Goal: Navigation & Orientation: Find specific page/section

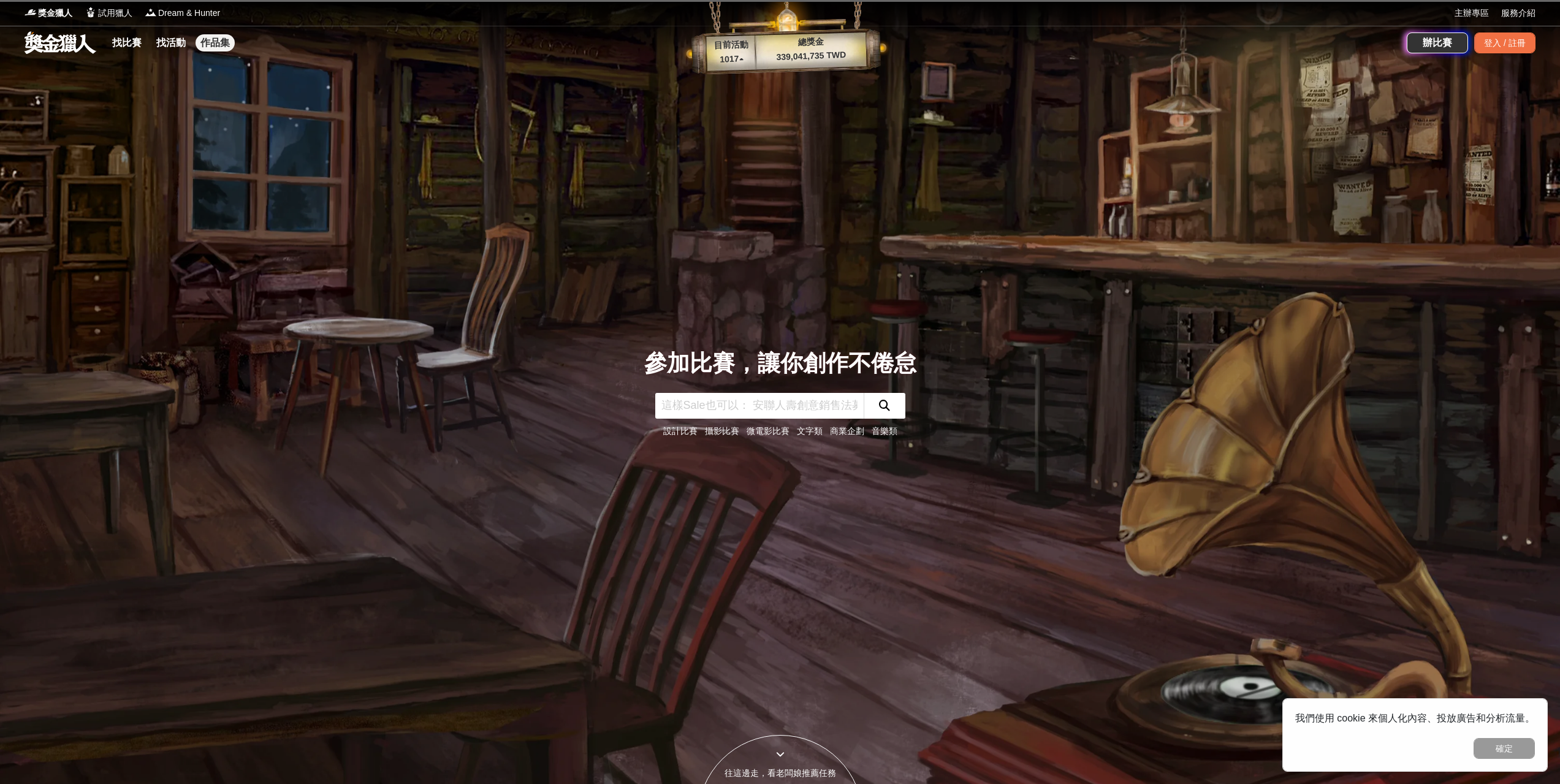
click at [224, 49] on link "作品集" at bounding box center [215, 42] width 39 height 17
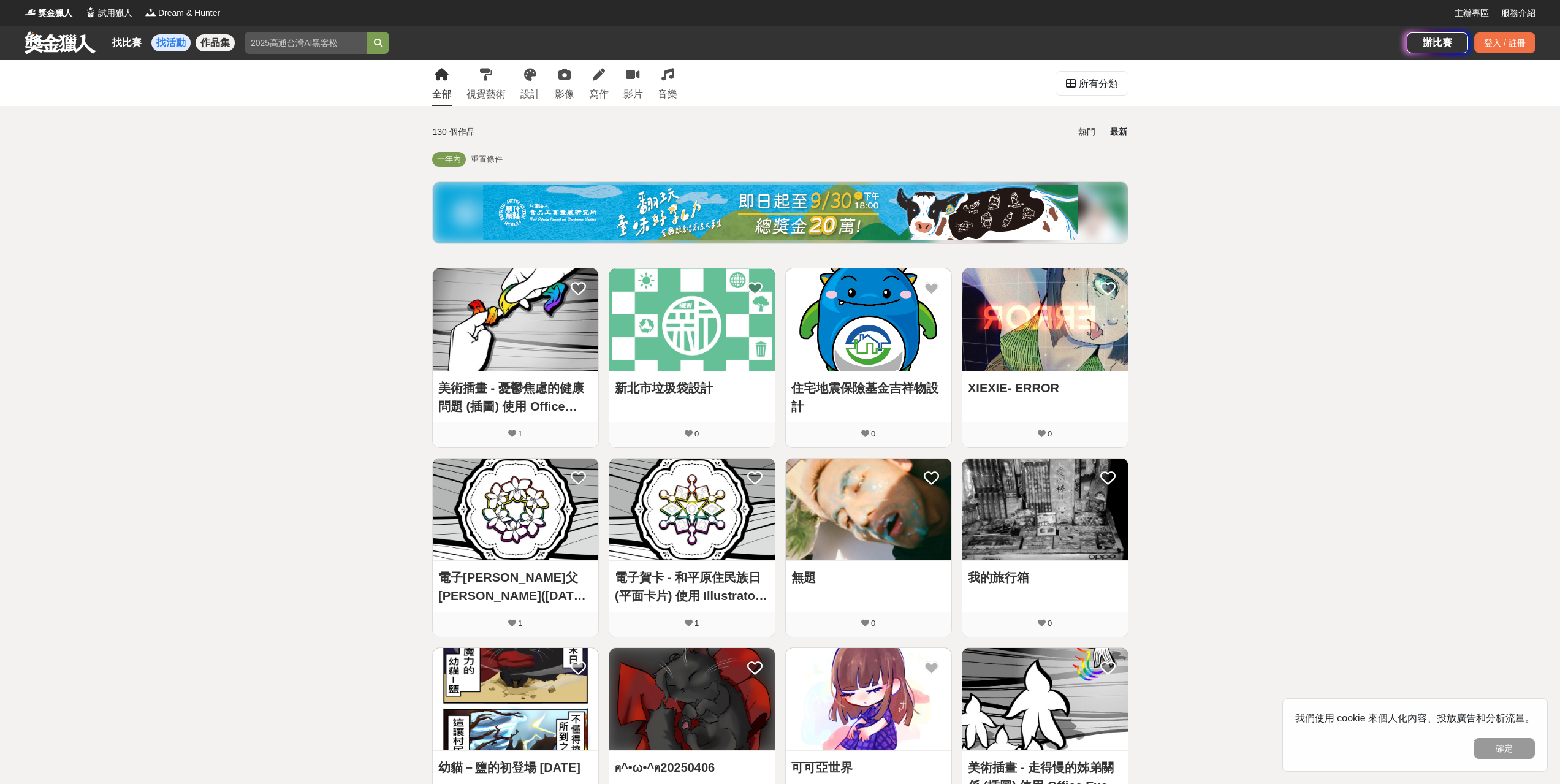
click at [172, 37] on link "找活動" at bounding box center [171, 42] width 39 height 17
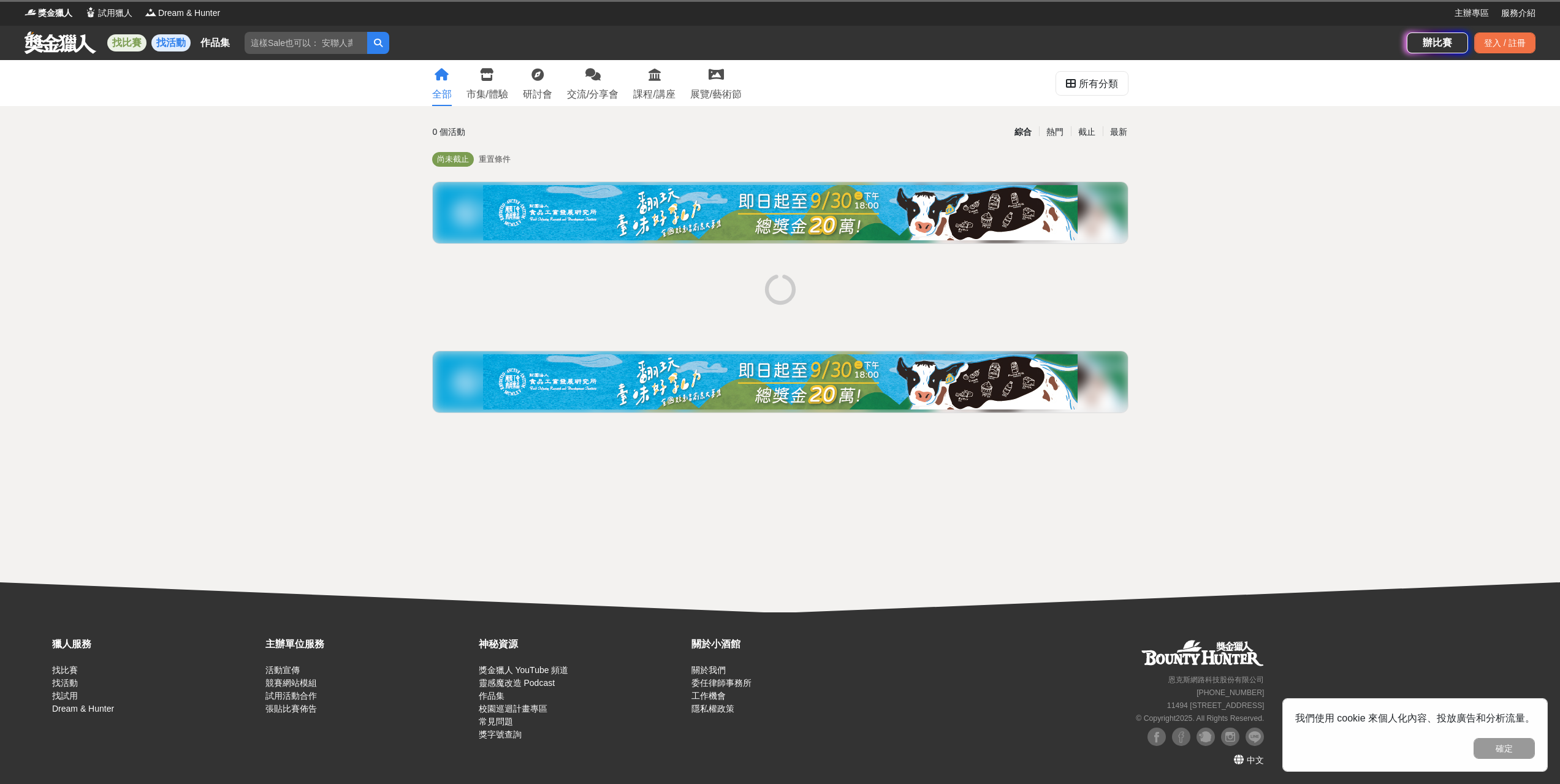
click at [133, 43] on link "找比賽" at bounding box center [126, 42] width 39 height 17
click at [122, 15] on span "試用獵人" at bounding box center [115, 13] width 34 height 13
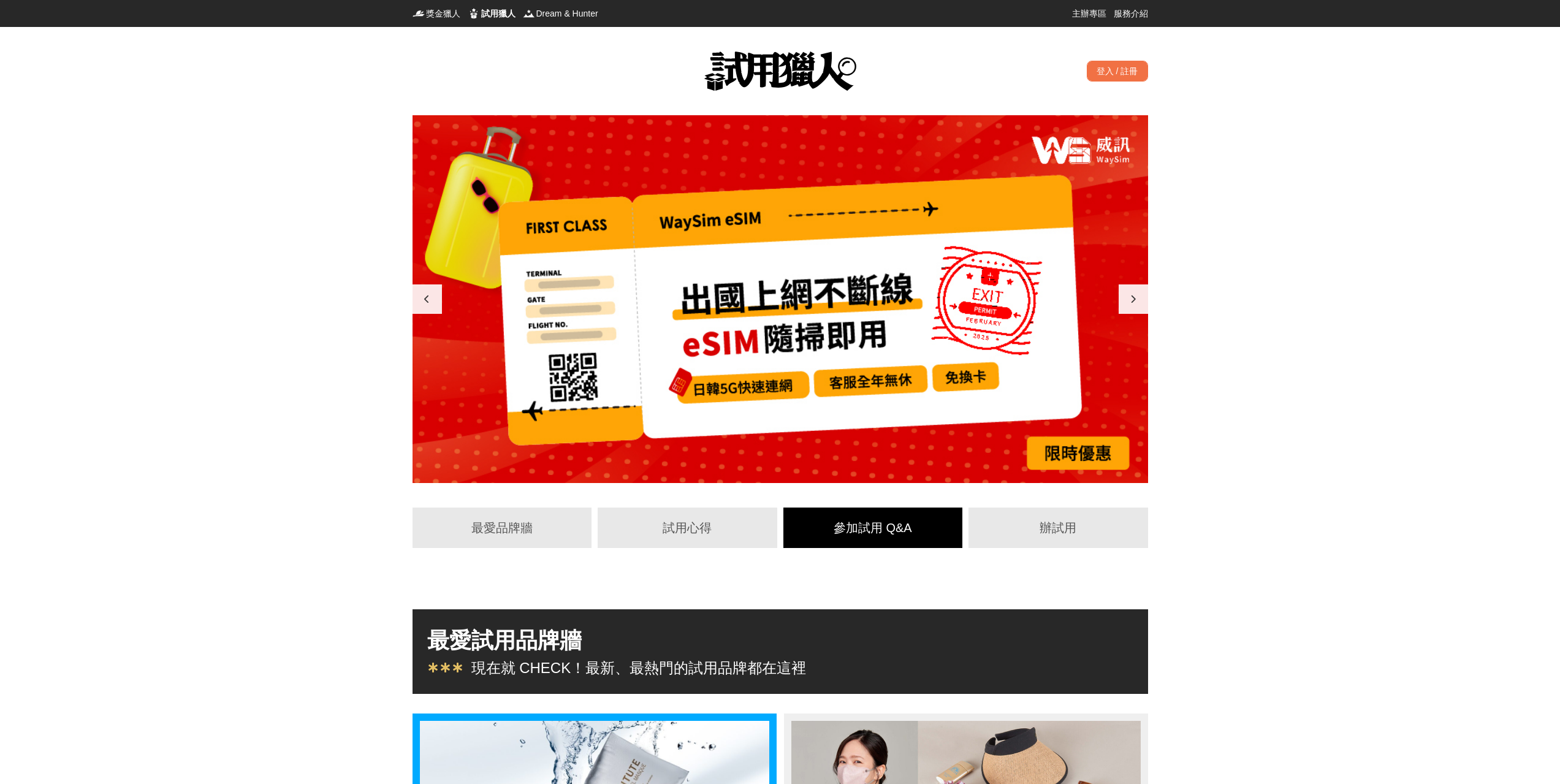
click at [880, 536] on div "參加試用 Q&A" at bounding box center [873, 528] width 158 height 18
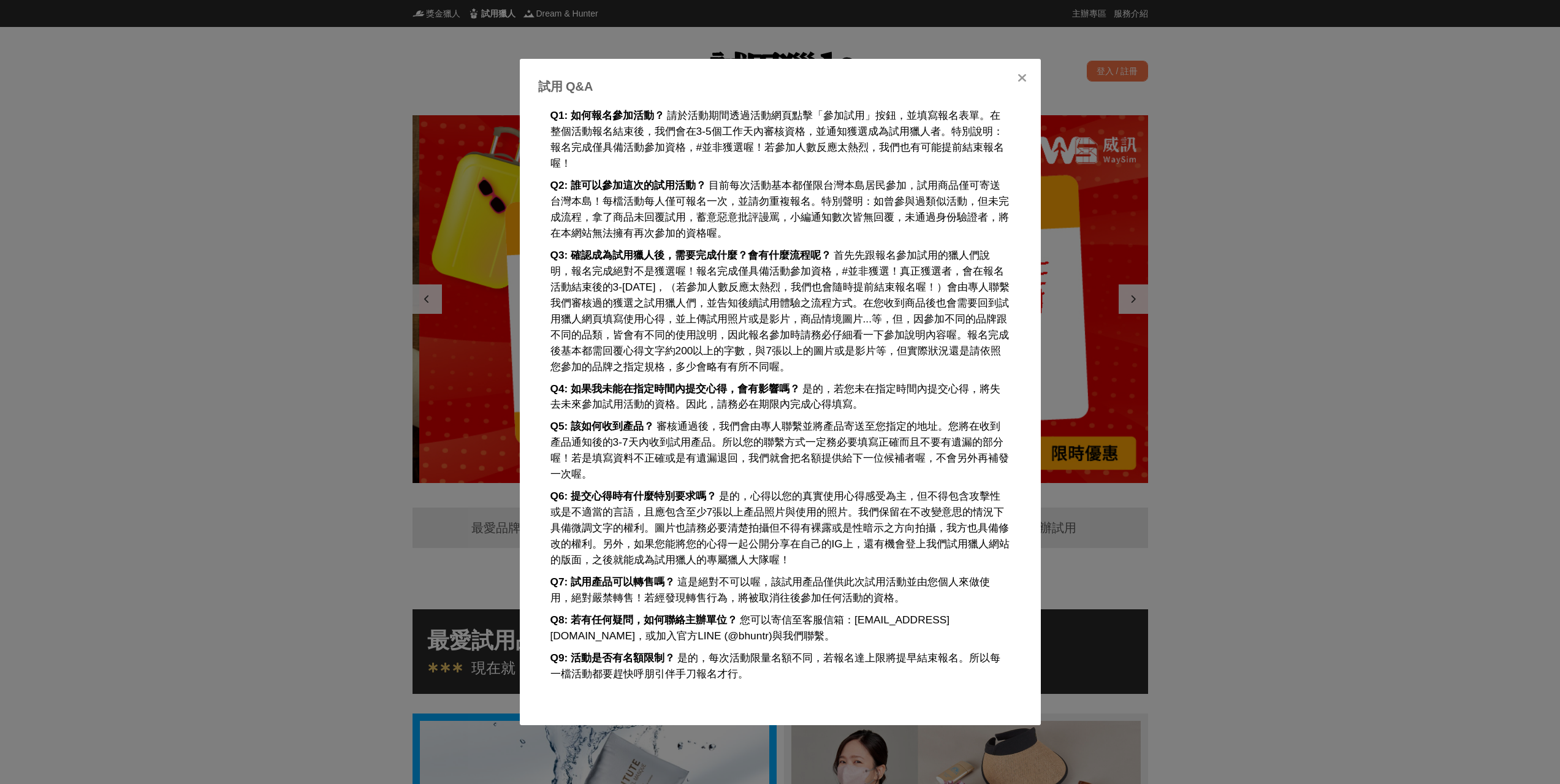
scroll to position [0, 736]
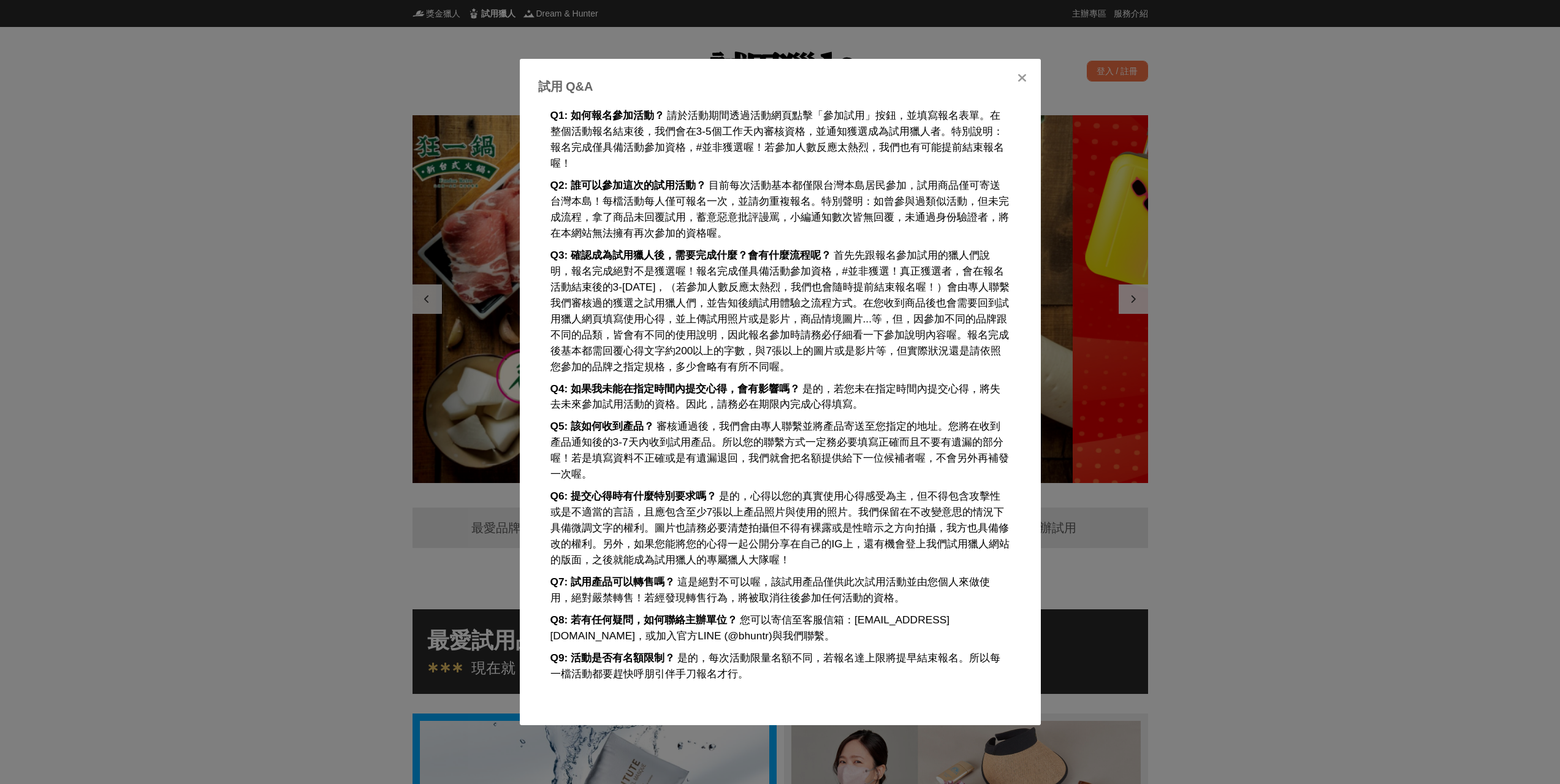
click at [1021, 76] on icon at bounding box center [1022, 78] width 9 height 12
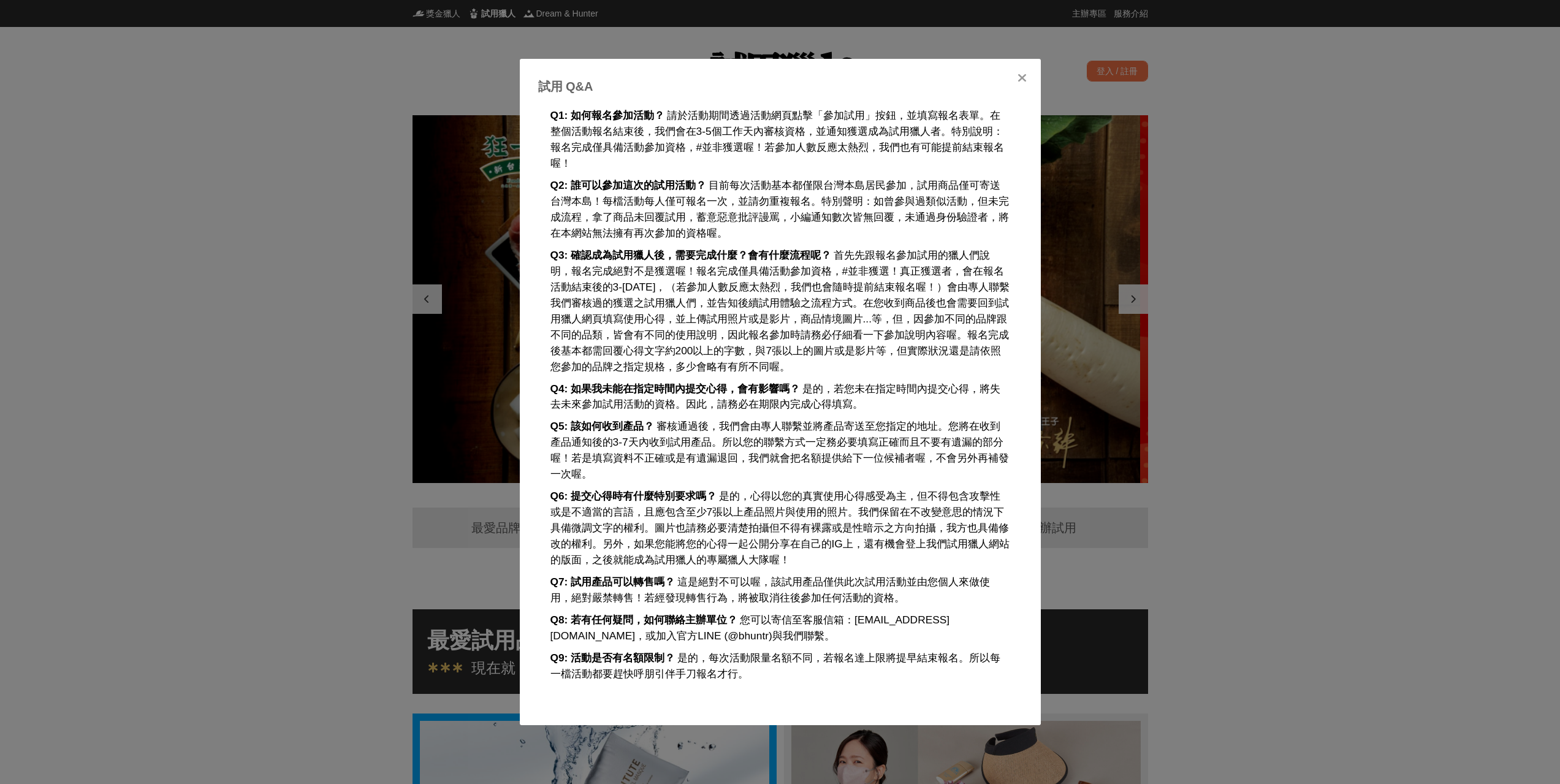
scroll to position [0, 0]
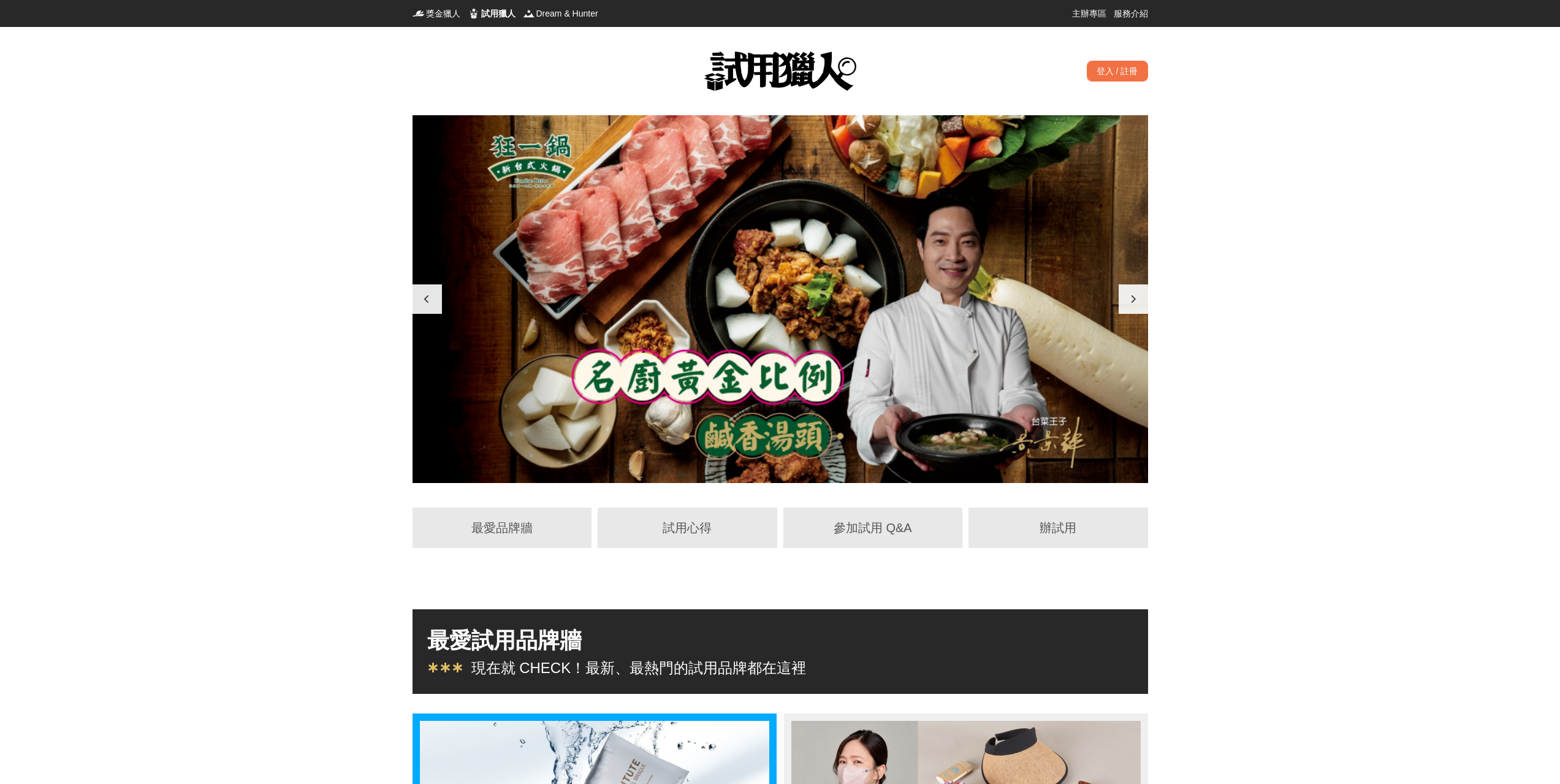
click at [514, 531] on div "最愛品牌牆" at bounding box center [502, 528] width 158 height 18
